Goal: Information Seeking & Learning: Find specific page/section

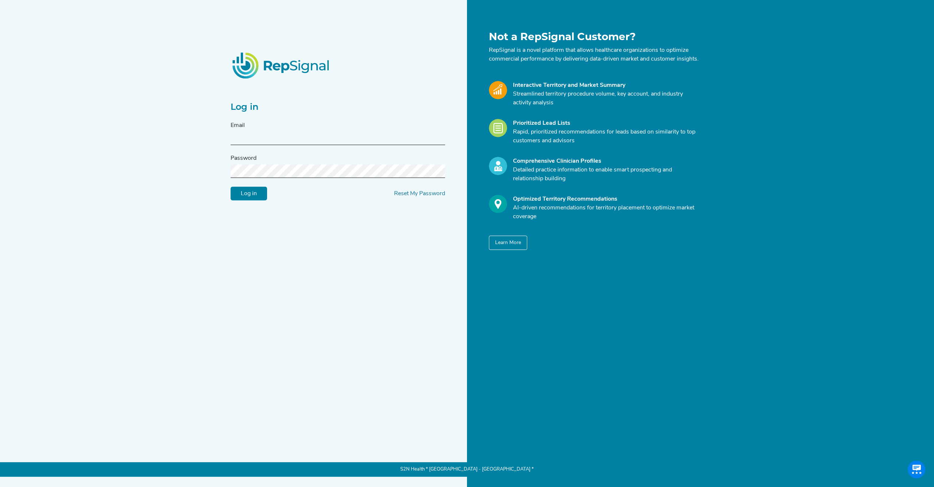
type input "[EMAIL_ADDRESS][DOMAIN_NAME]"
click at [249, 198] on input "Log in" at bounding box center [249, 194] width 36 height 14
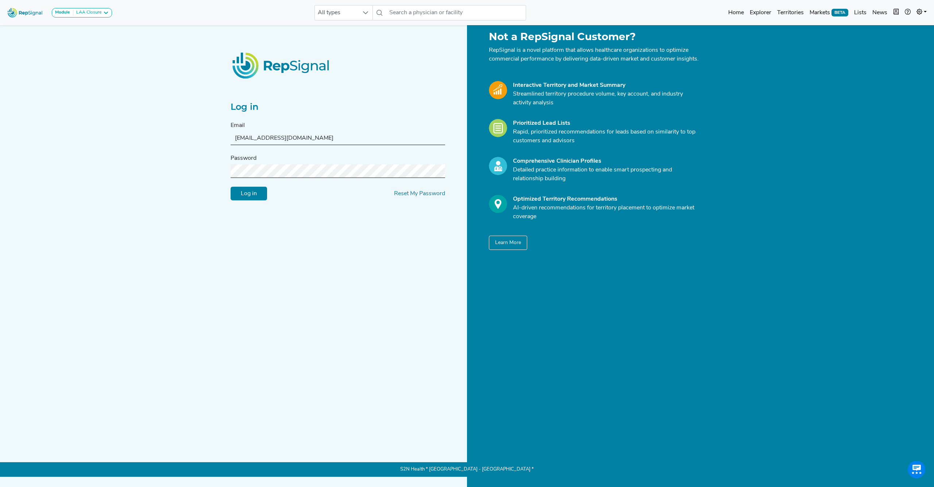
click at [254, 199] on input "Log in" at bounding box center [249, 194] width 36 height 14
click at [254, 201] on input "Log in" at bounding box center [249, 194] width 36 height 14
click at [517, 303] on div "Log in Email cmeister@s2nhealth.com Password Log in Reset My Password Not a Rep…" at bounding box center [467, 238] width 482 height 414
click at [370, 279] on div "Log in Email cmeister@s2nhealth.com Password Log in Reset My Password Not a Rep…" at bounding box center [467, 238] width 482 height 414
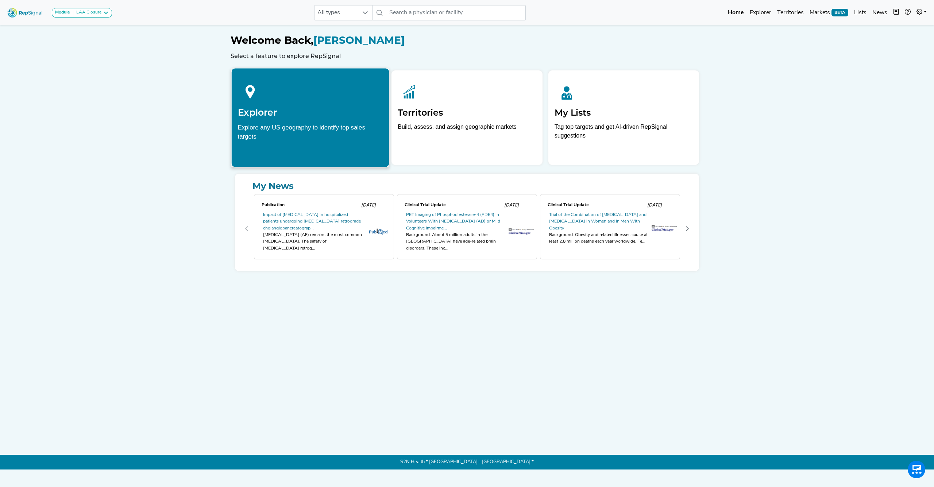
click at [309, 127] on div "Explore any US geography to identify top sales targets" at bounding box center [310, 132] width 145 height 18
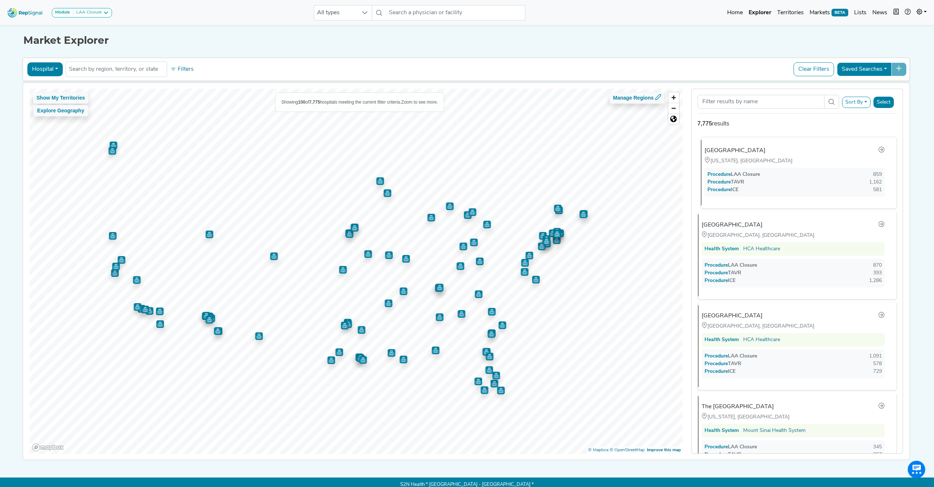
click at [771, 160] on div "[US_STATE], [GEOGRAPHIC_DATA]" at bounding box center [764, 161] width 118 height 8
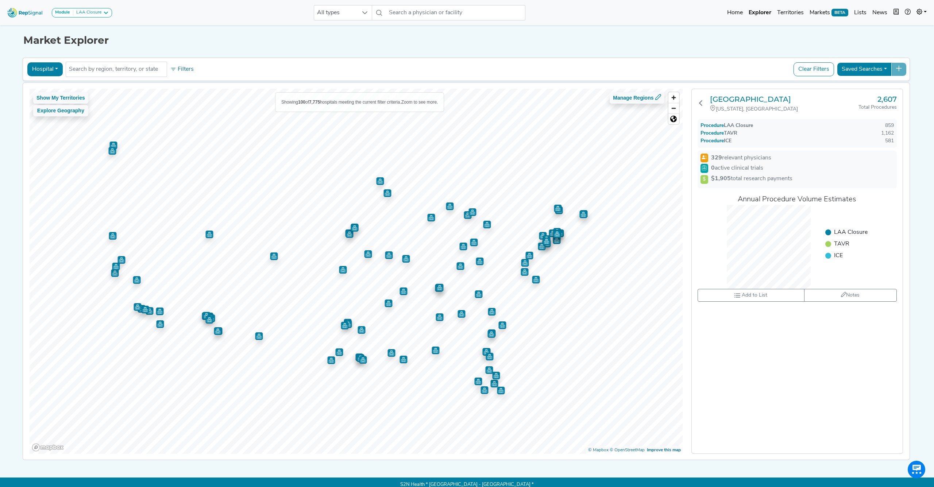
click at [816, 72] on button "Clear Filters" at bounding box center [814, 69] width 41 height 14
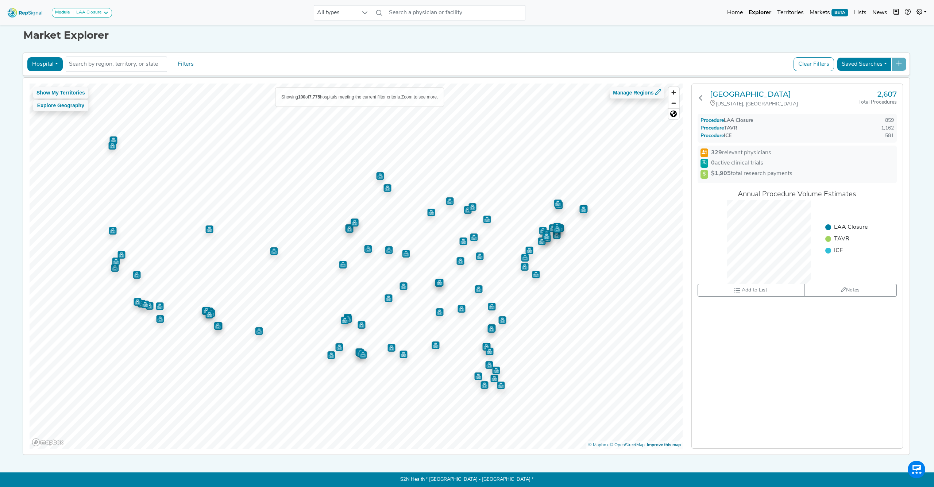
scroll to position [5, 0]
click at [788, 305] on div "NYU Langone Hospitals New York, NY 2,607 Total Procedures Procedure LAA Closure…" at bounding box center [797, 266] width 211 height 365
click at [58, 63] on button "Hospital" at bounding box center [44, 65] width 35 height 14
click at [54, 85] on link "Physician" at bounding box center [57, 82] width 58 height 12
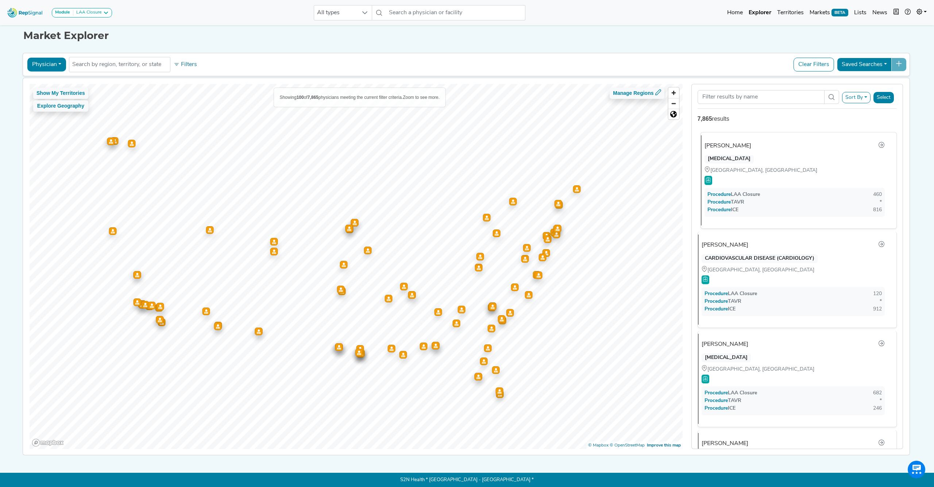
click at [741, 149] on div "[PERSON_NAME]" at bounding box center [795, 145] width 181 height 9
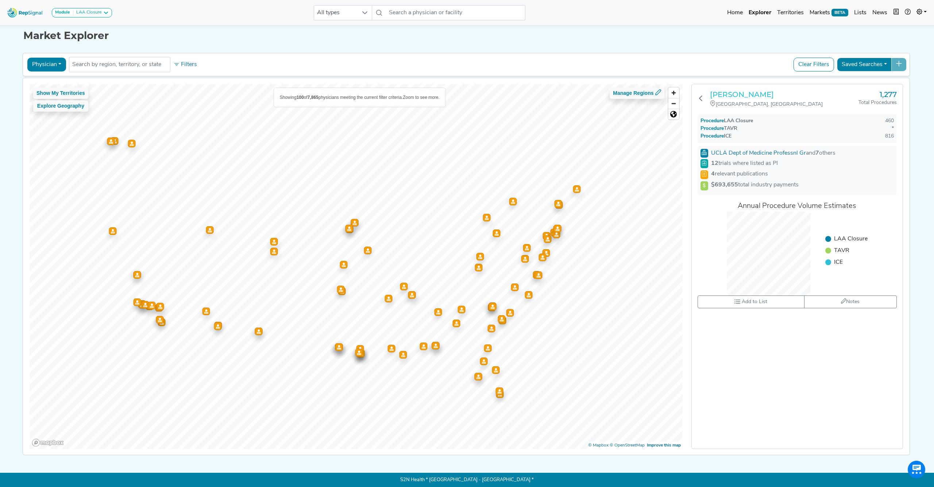
click at [739, 95] on h3 "[PERSON_NAME]" at bounding box center [784, 94] width 149 height 9
click at [700, 97] on icon at bounding box center [701, 98] width 6 height 6
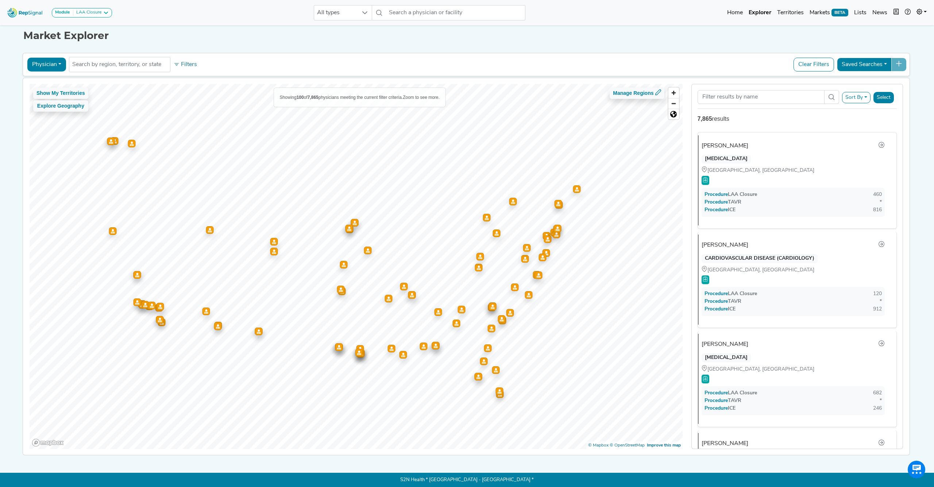
click at [104, 12] on icon at bounding box center [106, 13] width 6 height 6
click at [105, 13] on icon at bounding box center [106, 13] width 6 height 6
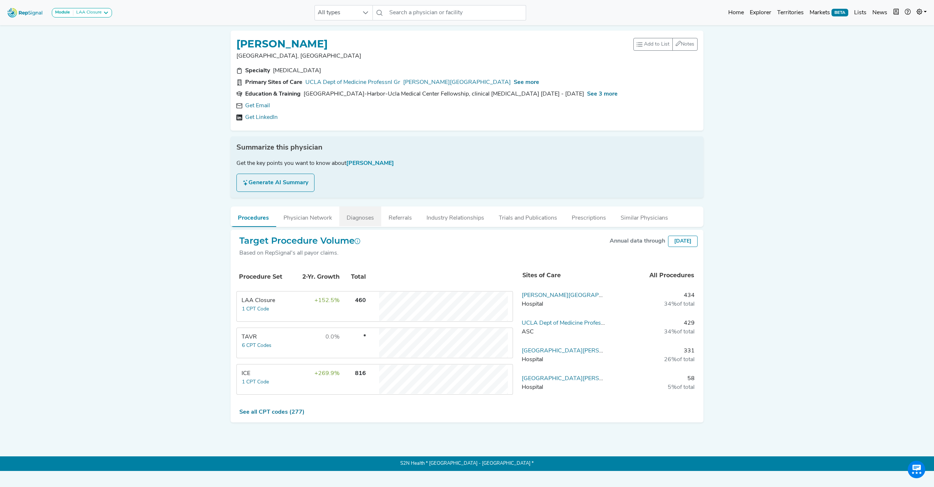
click at [362, 218] on button "Diagnoses" at bounding box center [360, 217] width 42 height 20
